Goal: Task Accomplishment & Management: Manage account settings

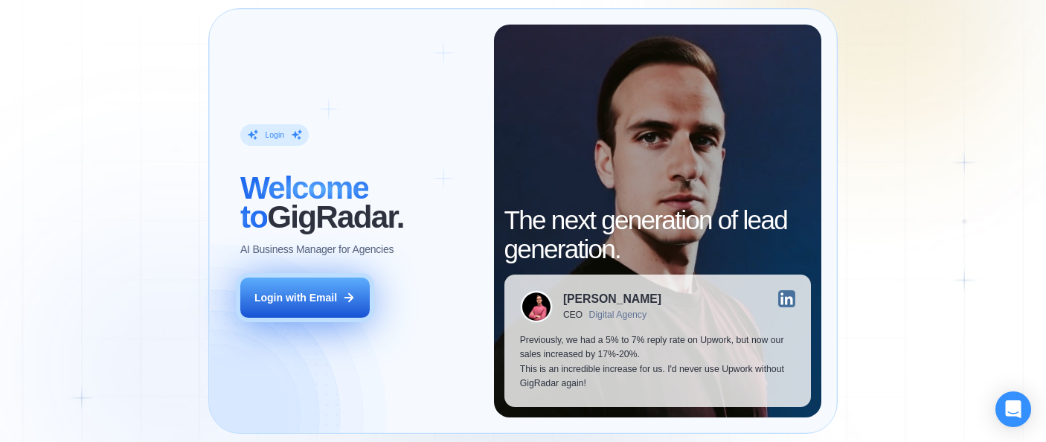
click at [316, 303] on div "Login with Email" at bounding box center [295, 298] width 83 height 14
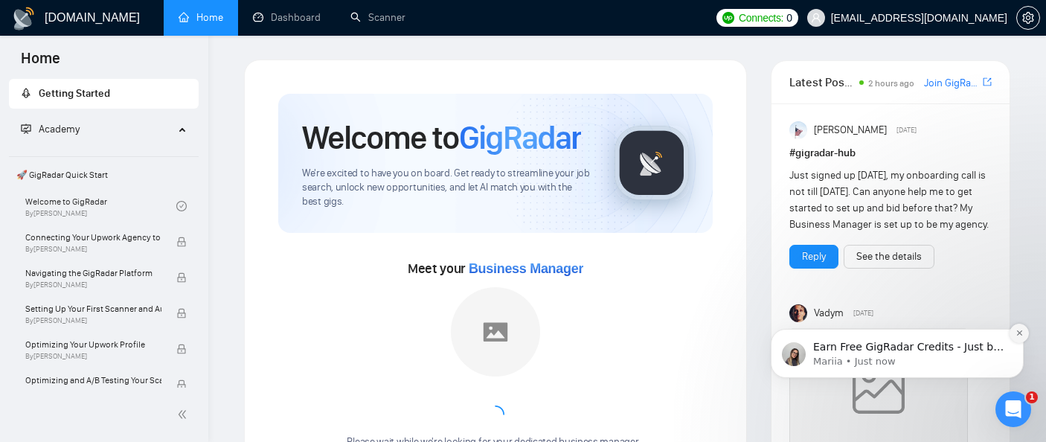
click at [1018, 332] on icon "Dismiss notification" at bounding box center [1018, 332] width 5 height 5
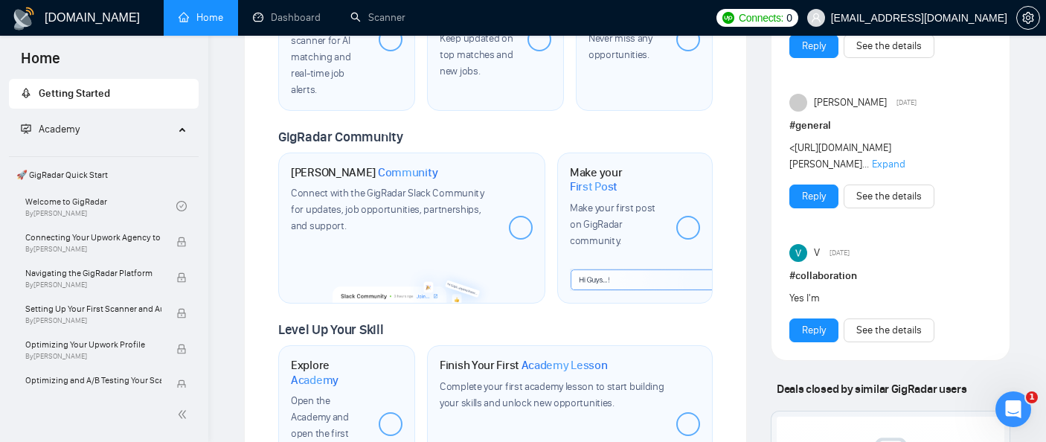
scroll to position [803, 0]
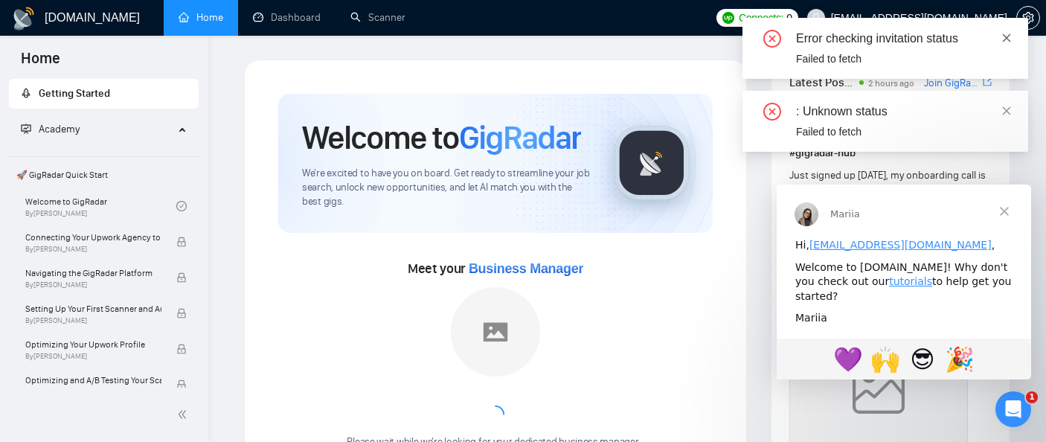
click at [1006, 36] on icon "close" at bounding box center [1006, 38] width 10 height 10
